Goal: Transaction & Acquisition: Book appointment/travel/reservation

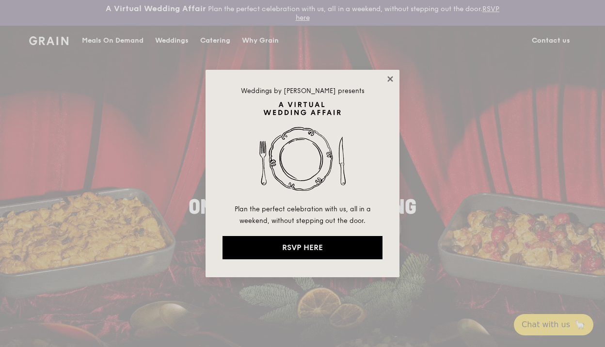
click at [389, 76] on icon at bounding box center [390, 79] width 9 height 9
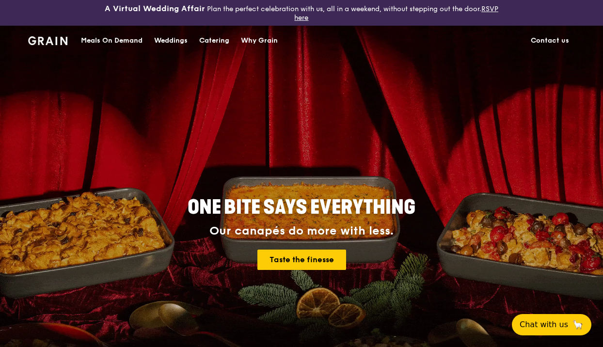
click at [206, 43] on div "Catering" at bounding box center [214, 40] width 30 height 29
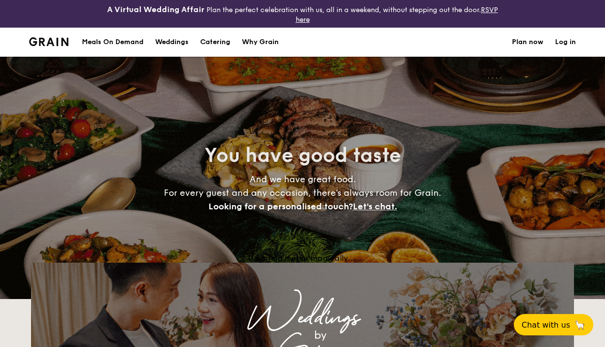
select select
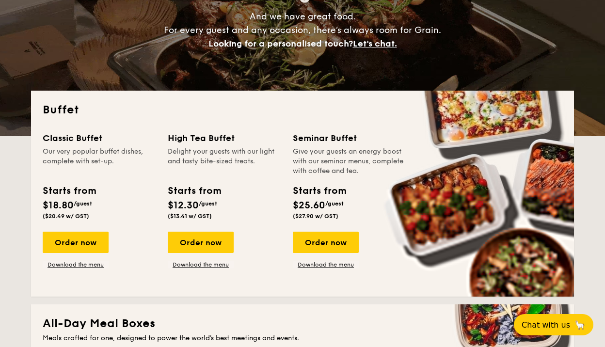
scroll to position [164, 0]
